Goal: Information Seeking & Learning: Learn about a topic

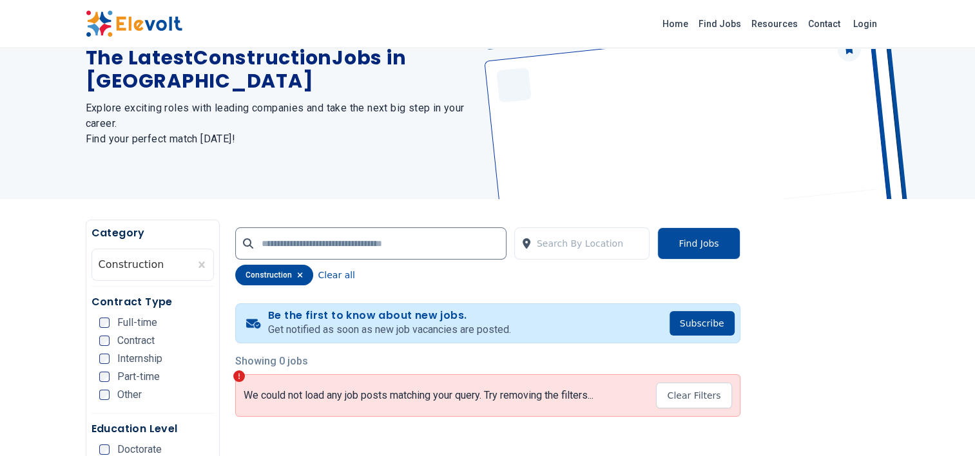
scroll to position [193, 0]
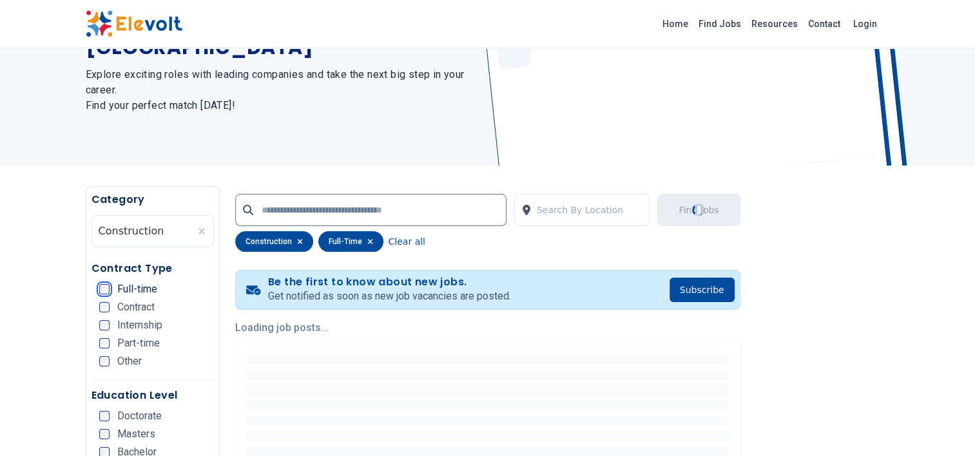
scroll to position [193, 0]
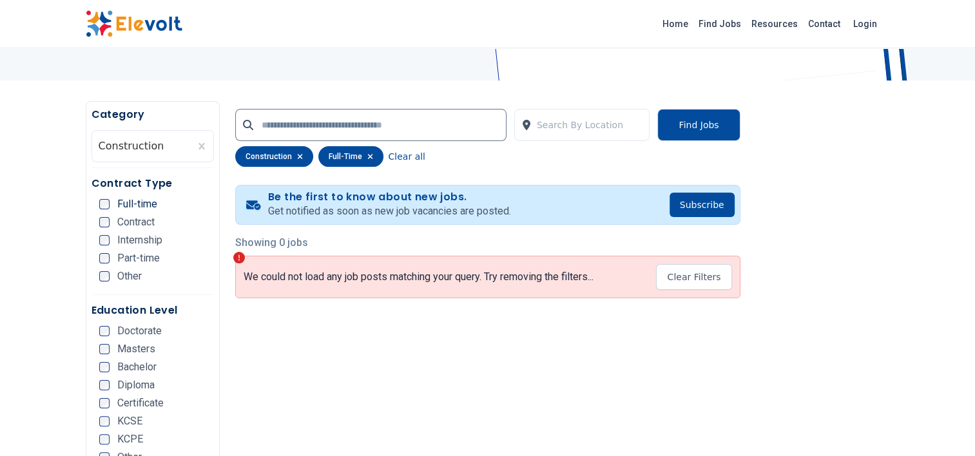
click at [109, 366] on div "Bachelor" at bounding box center [127, 367] width 57 height 10
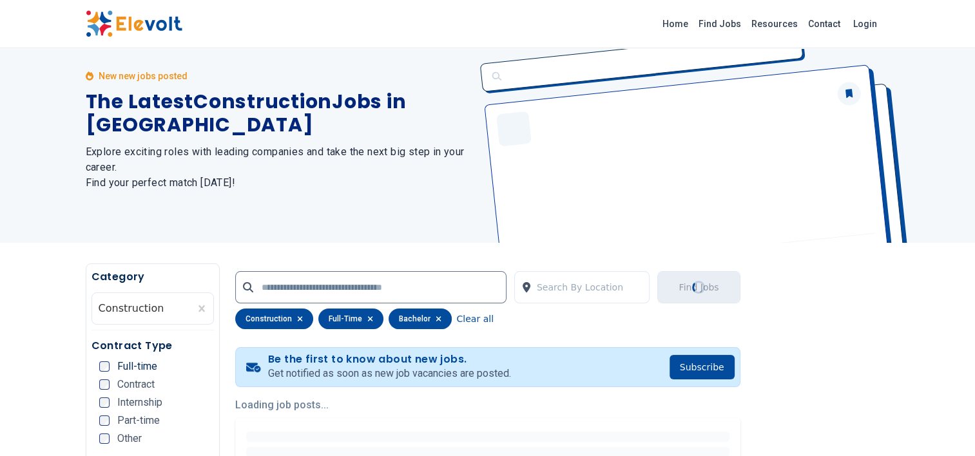
scroll to position [0, 0]
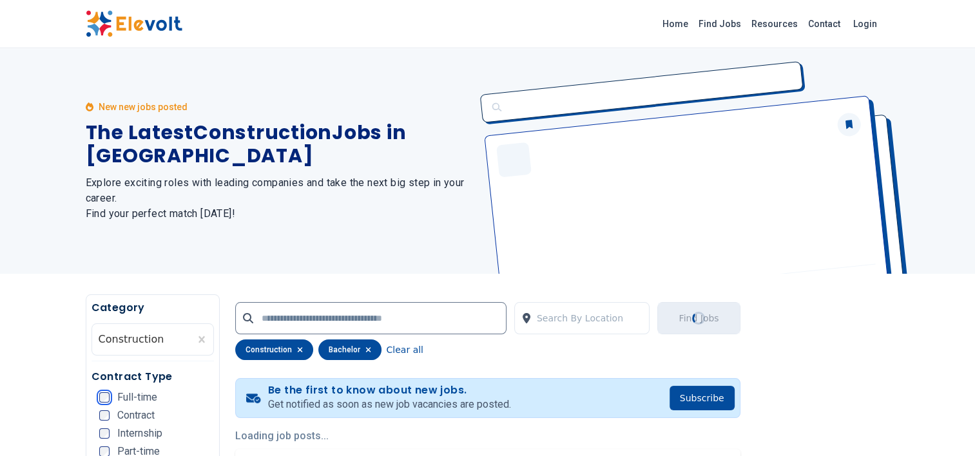
scroll to position [193, 0]
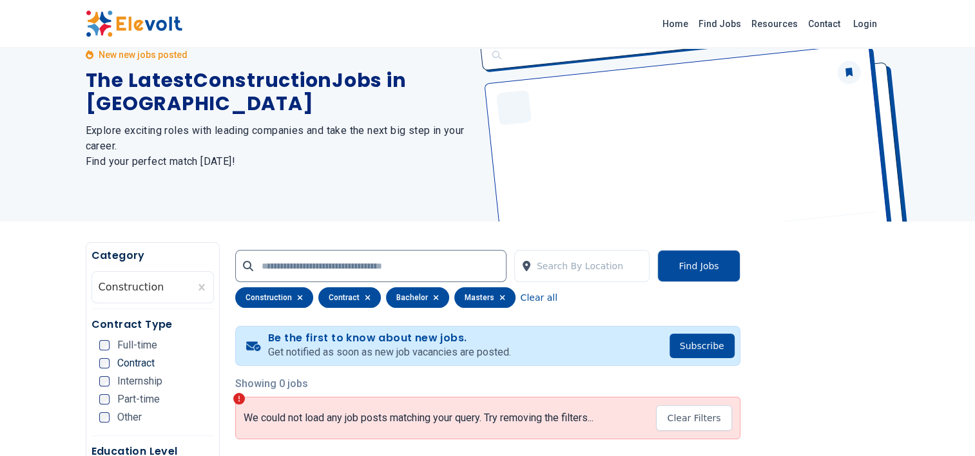
scroll to position [17, 0]
